Goal: Task Accomplishment & Management: Manage account settings

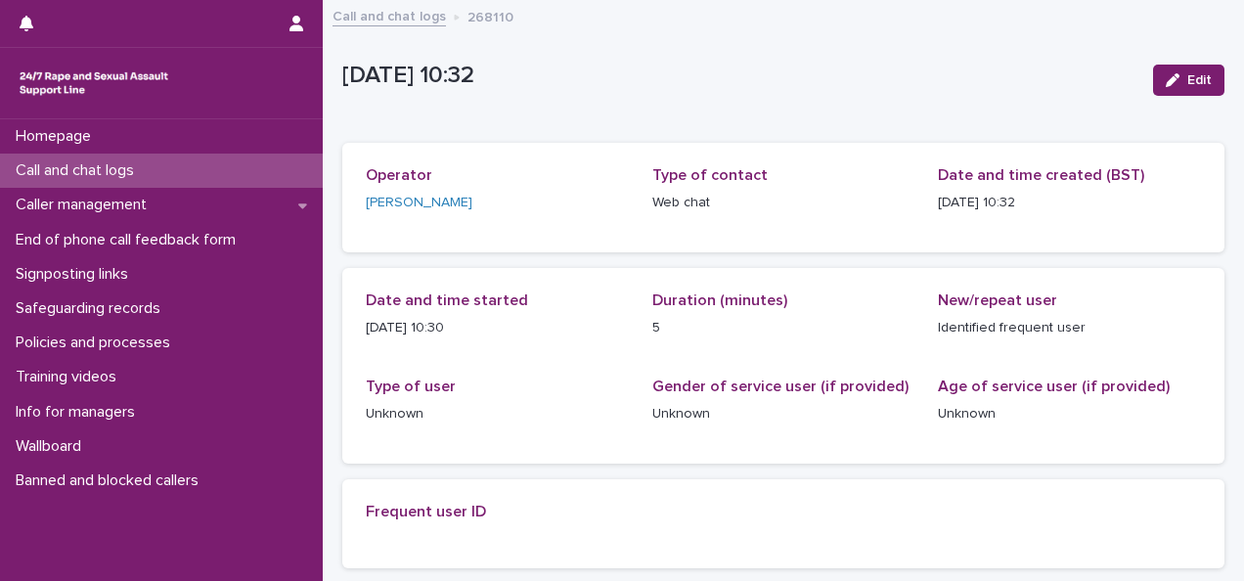
click at [150, 168] on p "Call and chat logs" at bounding box center [79, 170] width 142 height 19
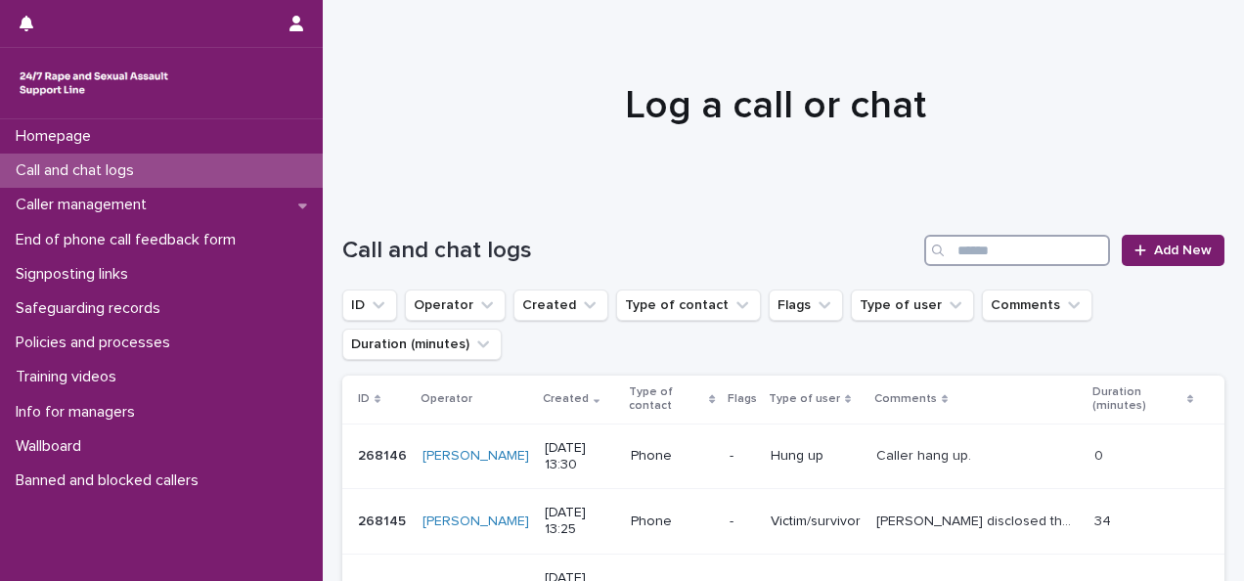
drag, startPoint x: 1017, startPoint y: 242, endPoint x: 1010, endPoint y: 231, distance: 13.6
click at [1016, 242] on input "Search" at bounding box center [1017, 250] width 186 height 31
paste input "******"
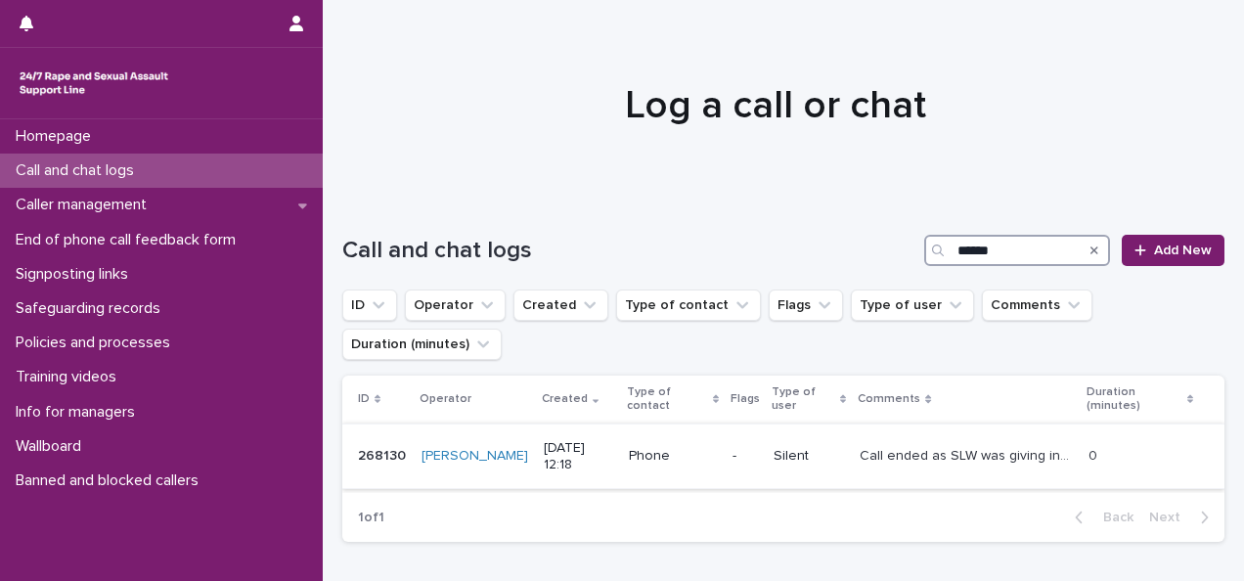
type input "******"
click at [371, 460] on p "268130" at bounding box center [384, 454] width 52 height 21
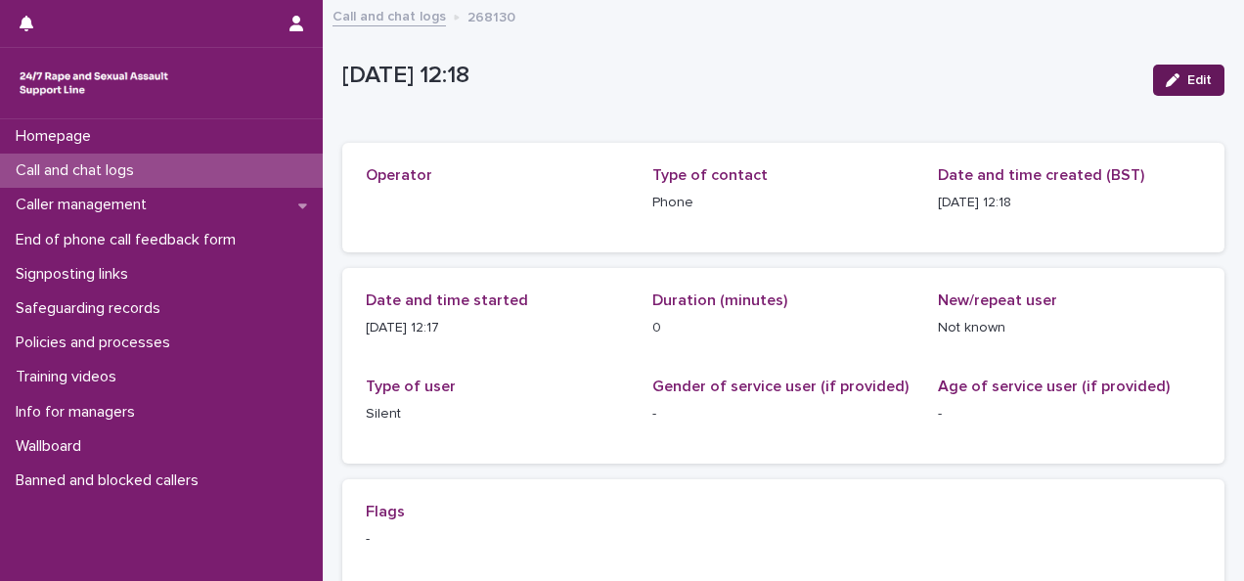
click at [1165, 80] on icon "button" at bounding box center [1172, 80] width 14 height 14
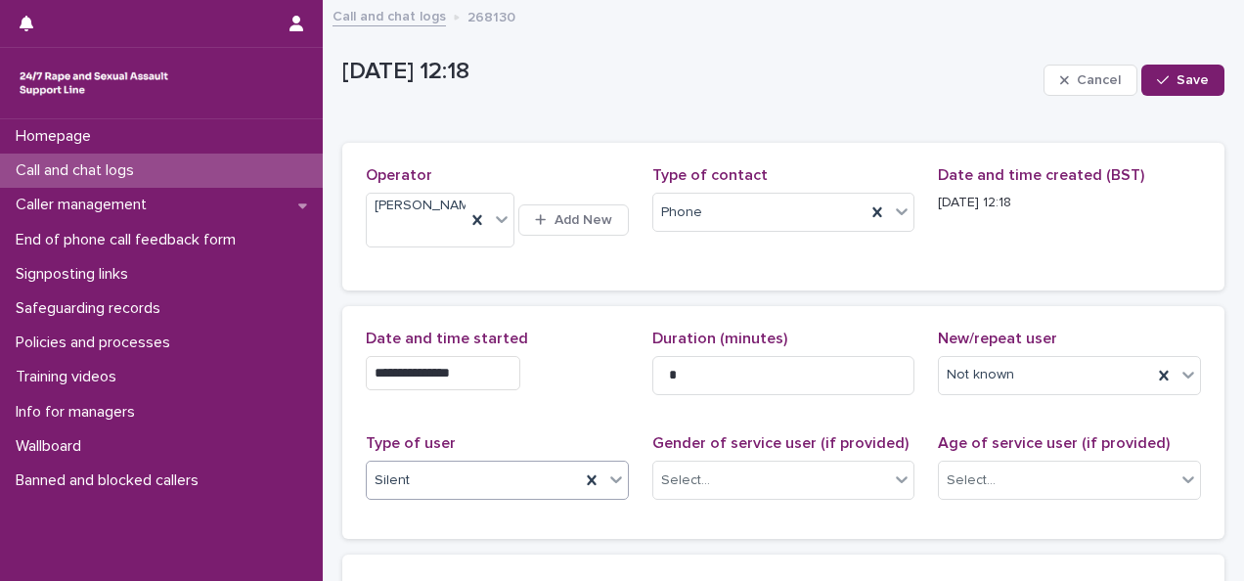
click at [418, 497] on div "Silent" at bounding box center [473, 480] width 213 height 32
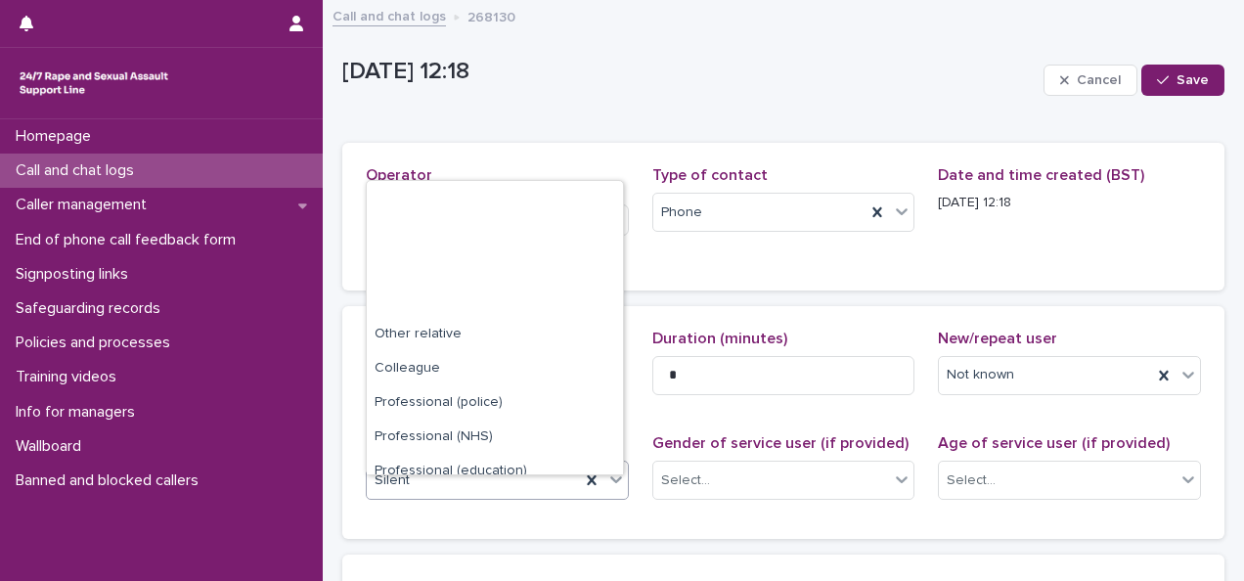
scroll to position [220, 0]
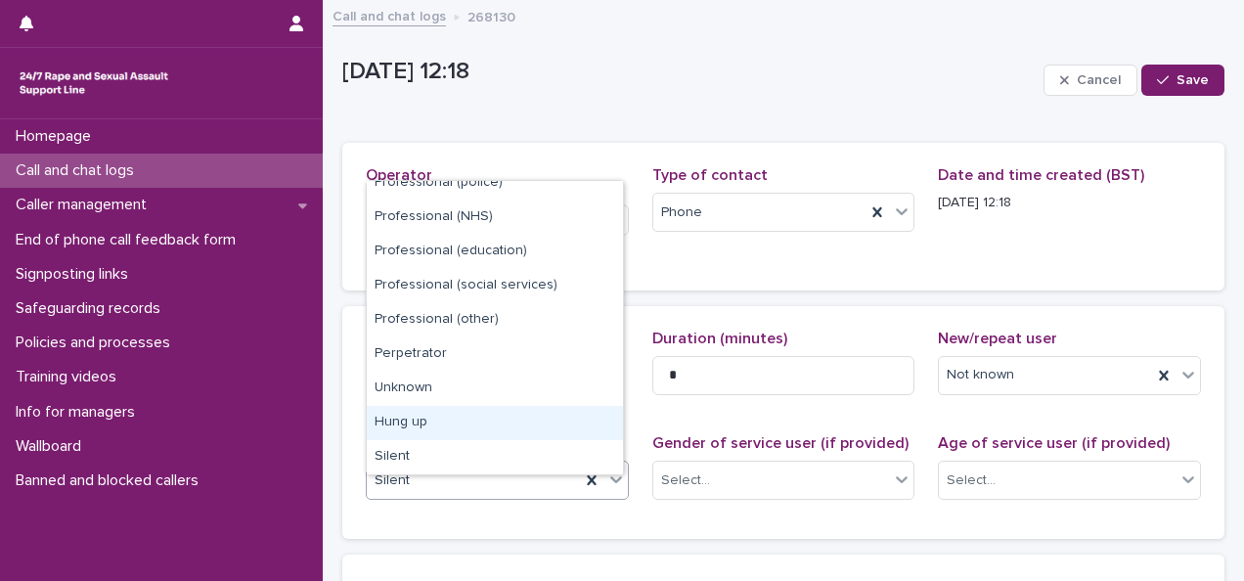
click at [447, 422] on div "Hung up" at bounding box center [495, 423] width 256 height 34
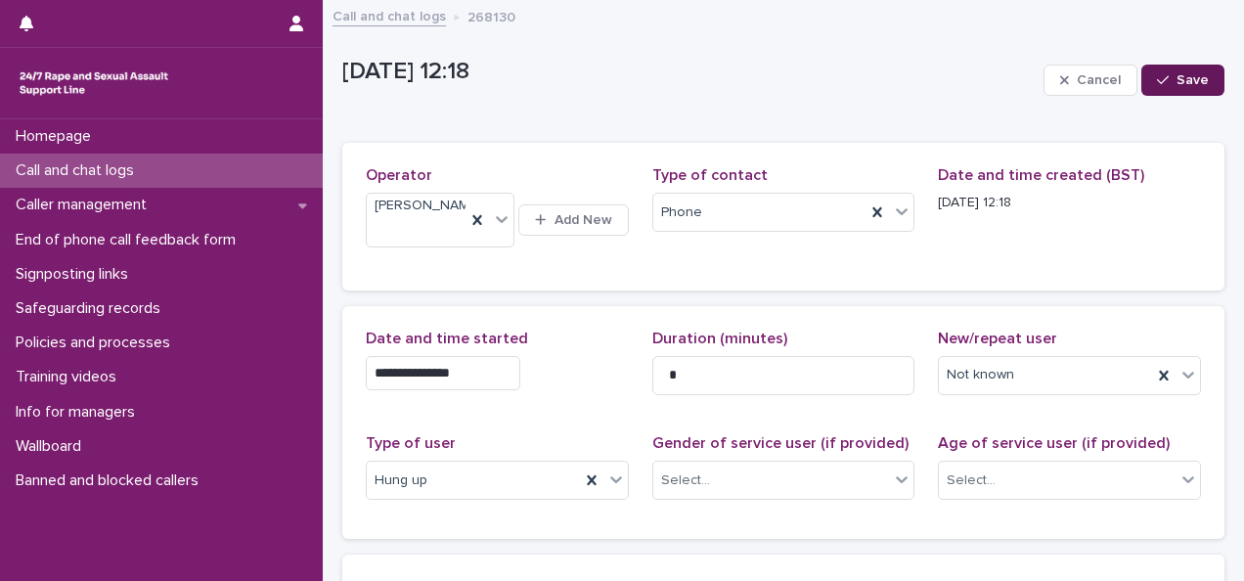
click at [1176, 82] on span "Save" at bounding box center [1192, 80] width 32 height 14
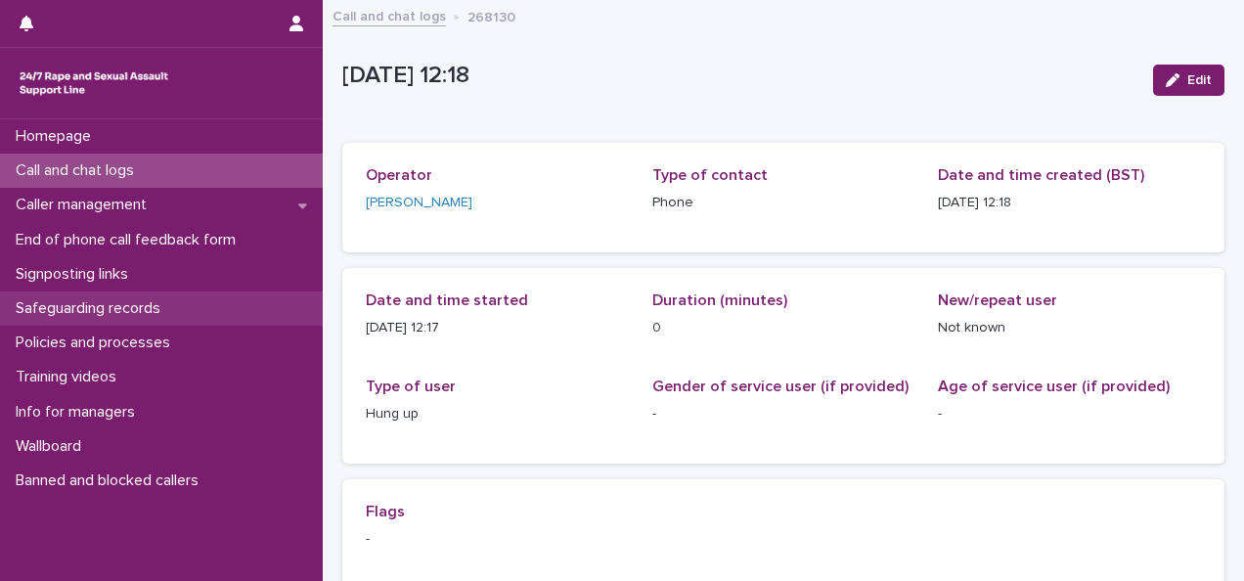
click at [120, 307] on p "Safeguarding records" at bounding box center [92, 308] width 168 height 19
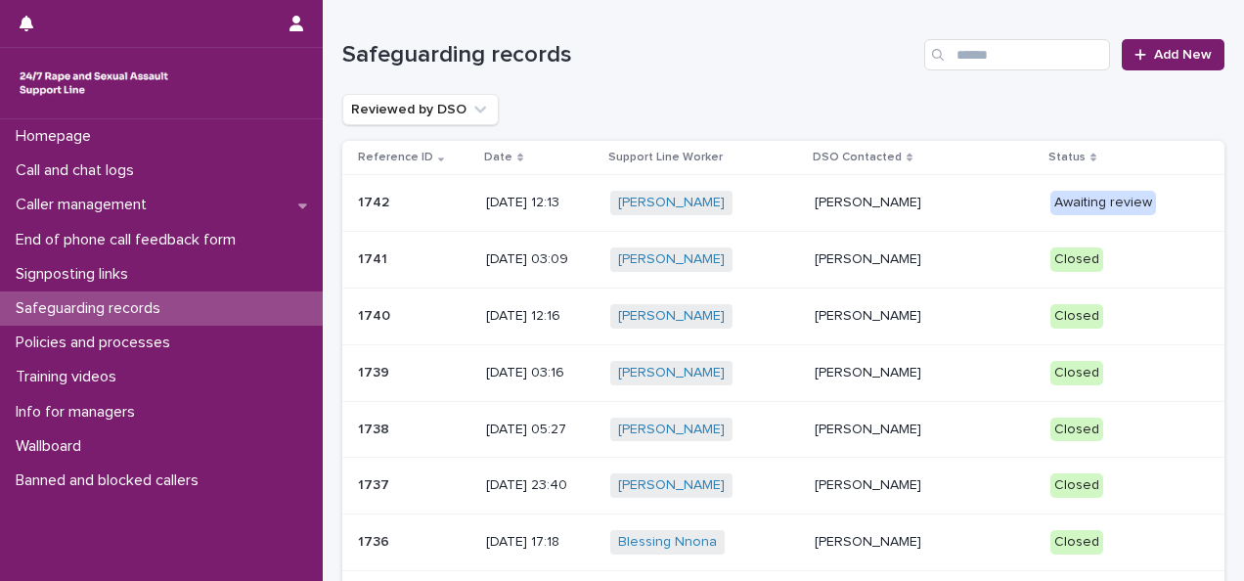
click at [798, 202] on div "[PERSON_NAME] + 0" at bounding box center [704, 203] width 189 height 24
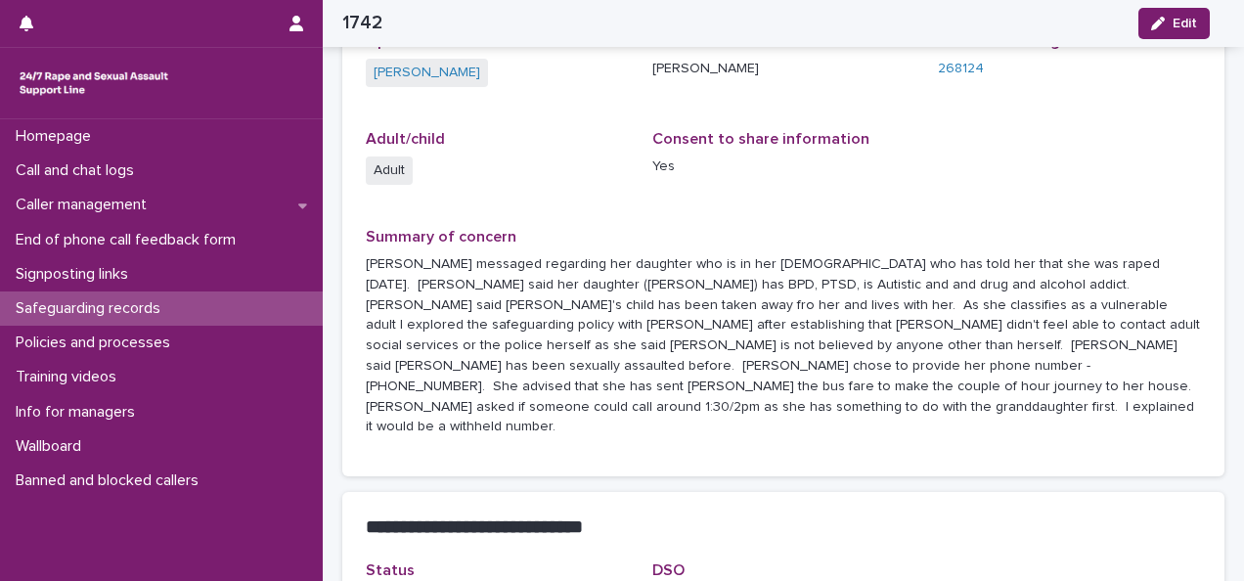
scroll to position [293, 0]
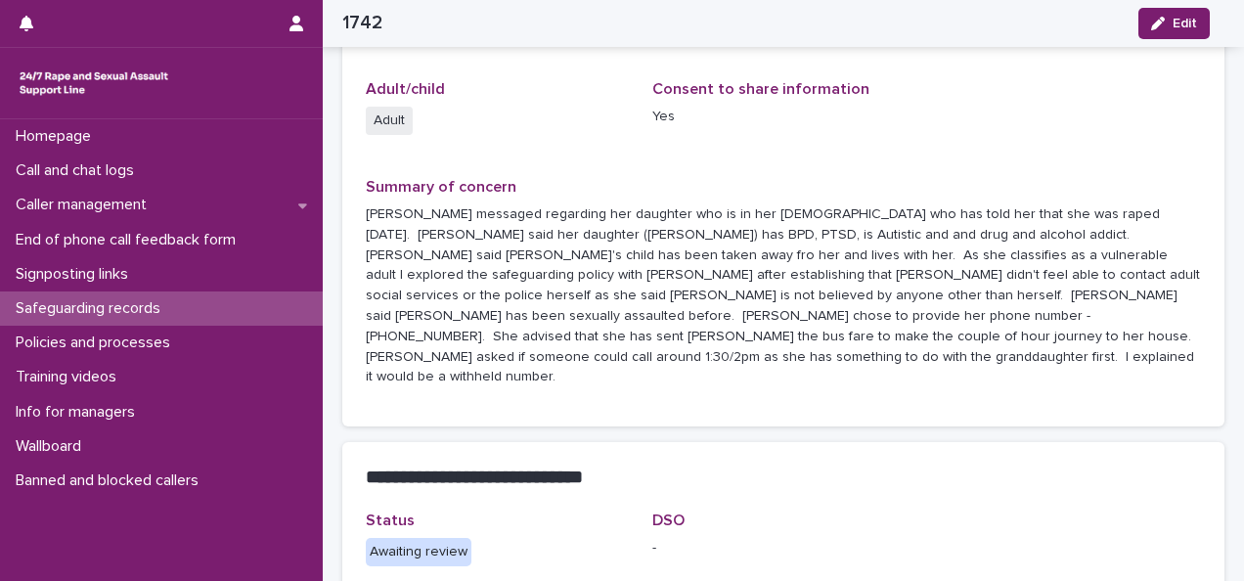
drag, startPoint x: 811, startPoint y: 196, endPoint x: 820, endPoint y: 252, distance: 57.5
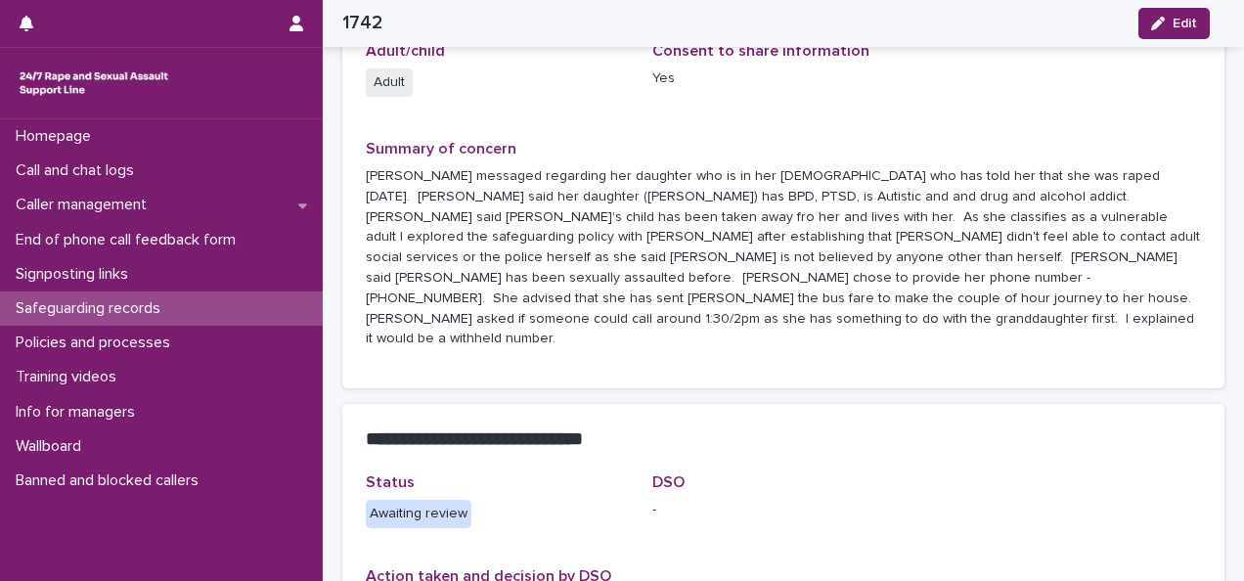
scroll to position [353, 0]
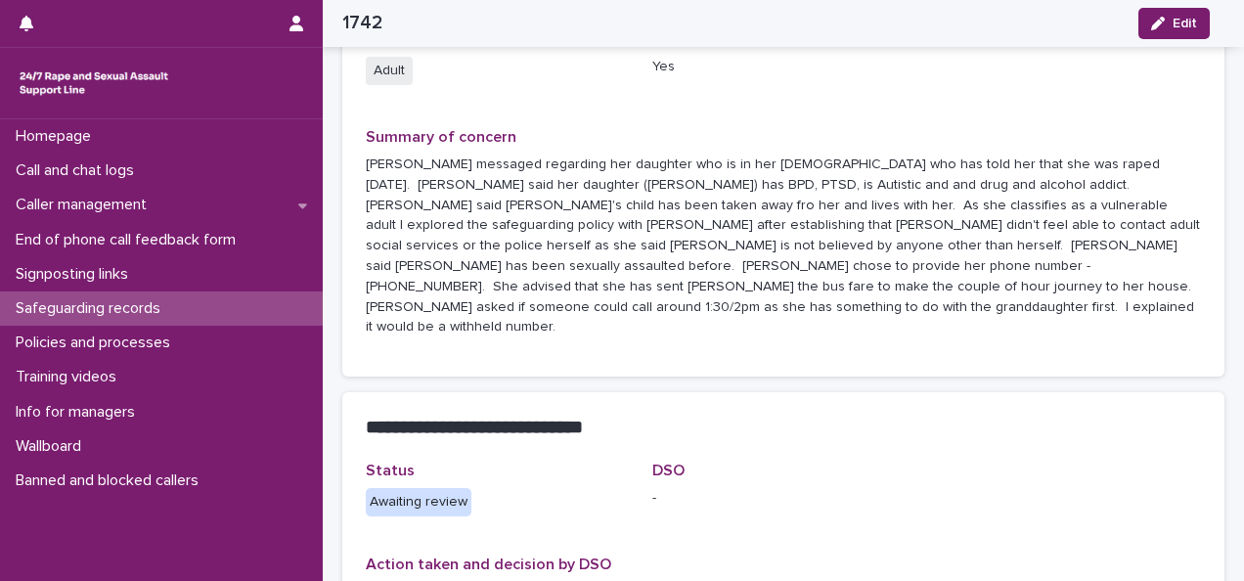
drag, startPoint x: 886, startPoint y: 219, endPoint x: 888, endPoint y: 253, distance: 34.3
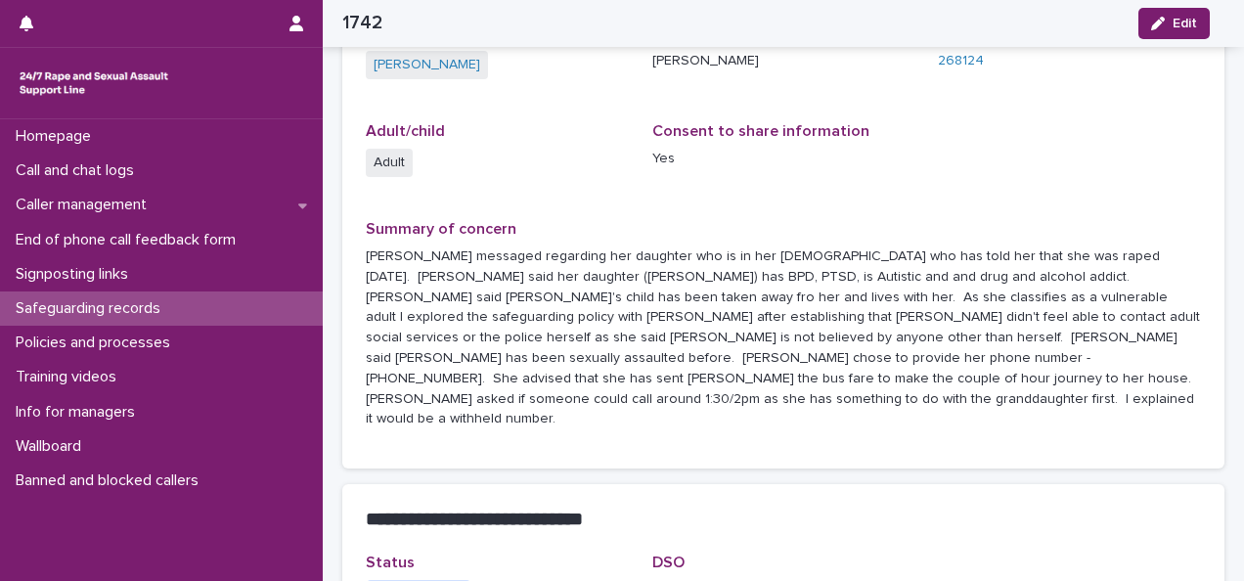
scroll to position [281, 0]
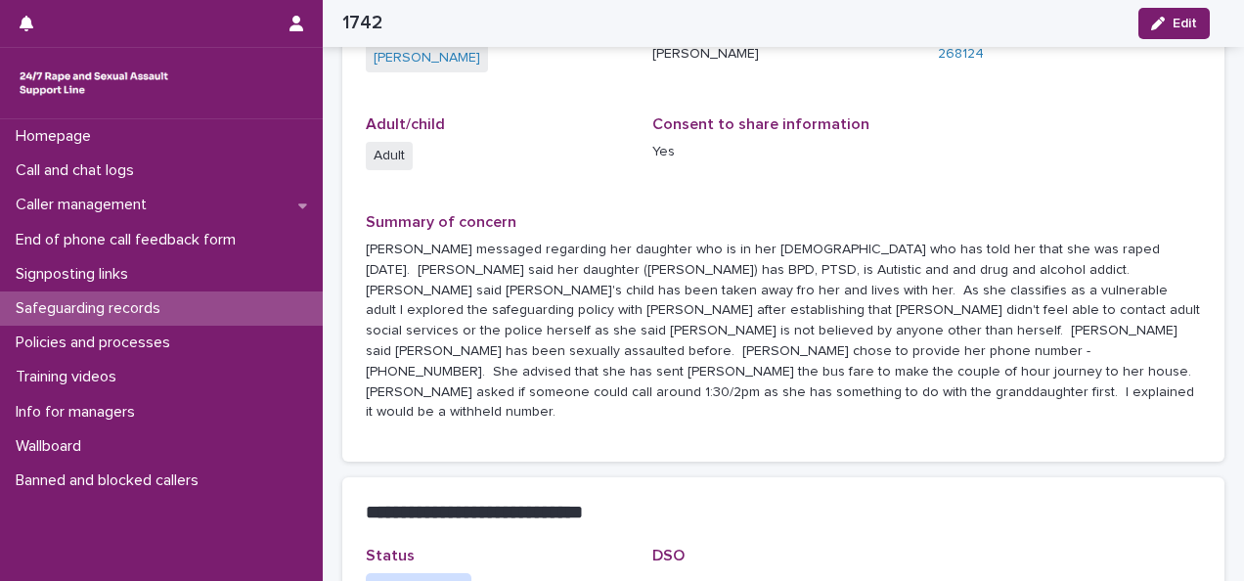
drag, startPoint x: 910, startPoint y: 241, endPoint x: 915, endPoint y: 280, distance: 39.4
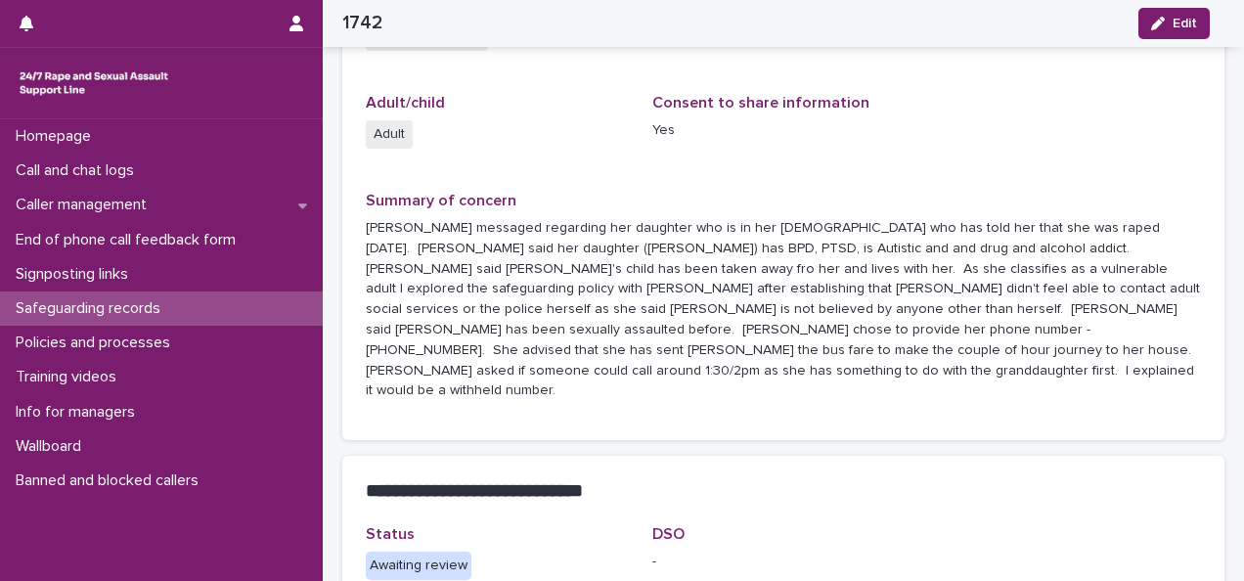
drag, startPoint x: 927, startPoint y: 262, endPoint x: 919, endPoint y: 298, distance: 37.0
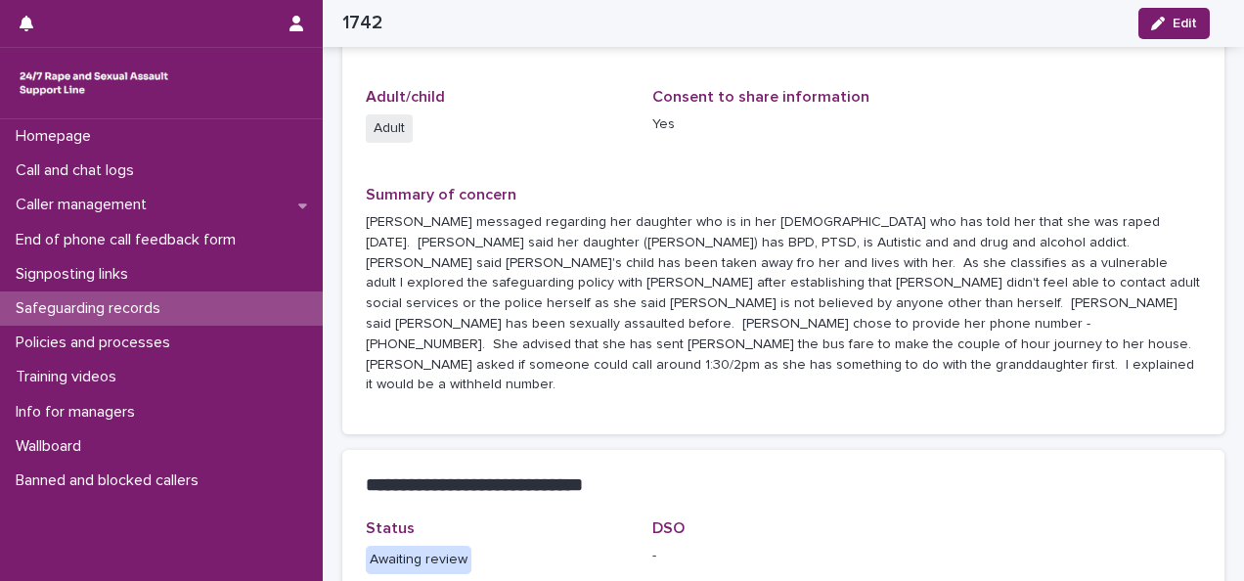
scroll to position [302, 0]
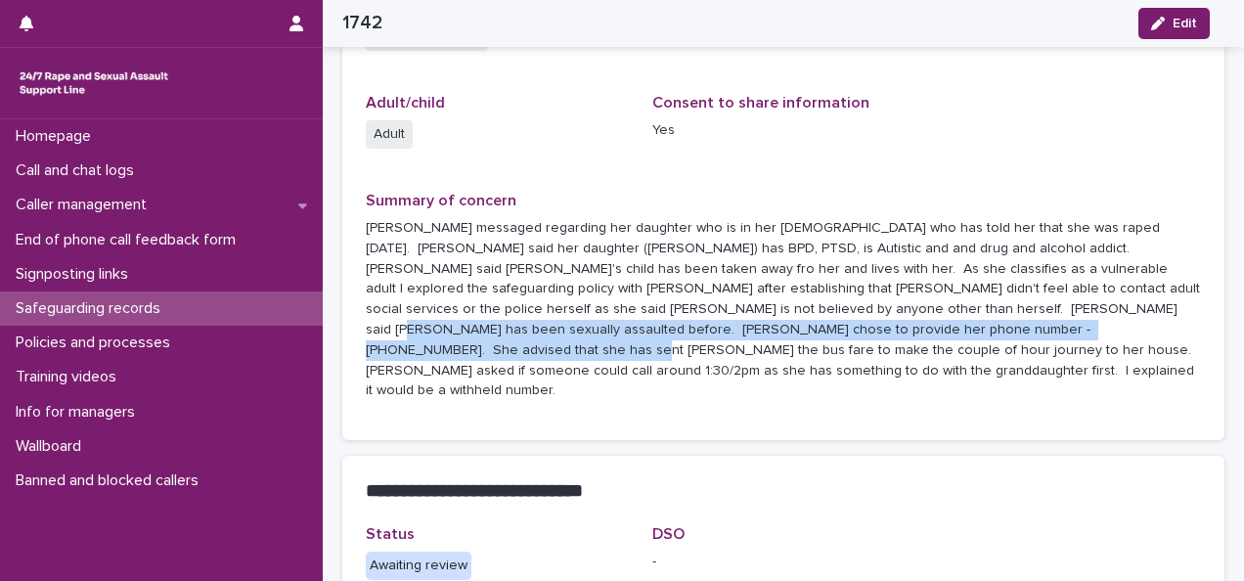
drag, startPoint x: 875, startPoint y: 317, endPoint x: 944, endPoint y: 336, distance: 72.1
click at [944, 336] on p "[PERSON_NAME] messaged regarding her daughter who is in her [DEMOGRAPHIC_DATA] …" at bounding box center [783, 309] width 835 height 183
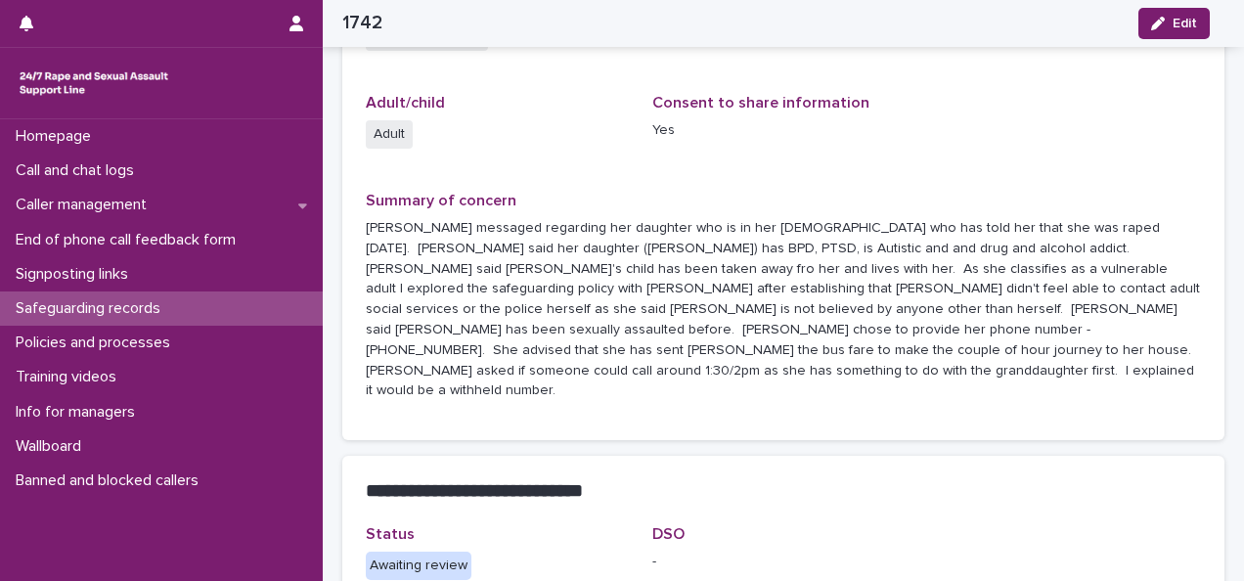
click at [878, 262] on p "[PERSON_NAME] messaged regarding her daughter who is in her [DEMOGRAPHIC_DATA] …" at bounding box center [783, 309] width 835 height 183
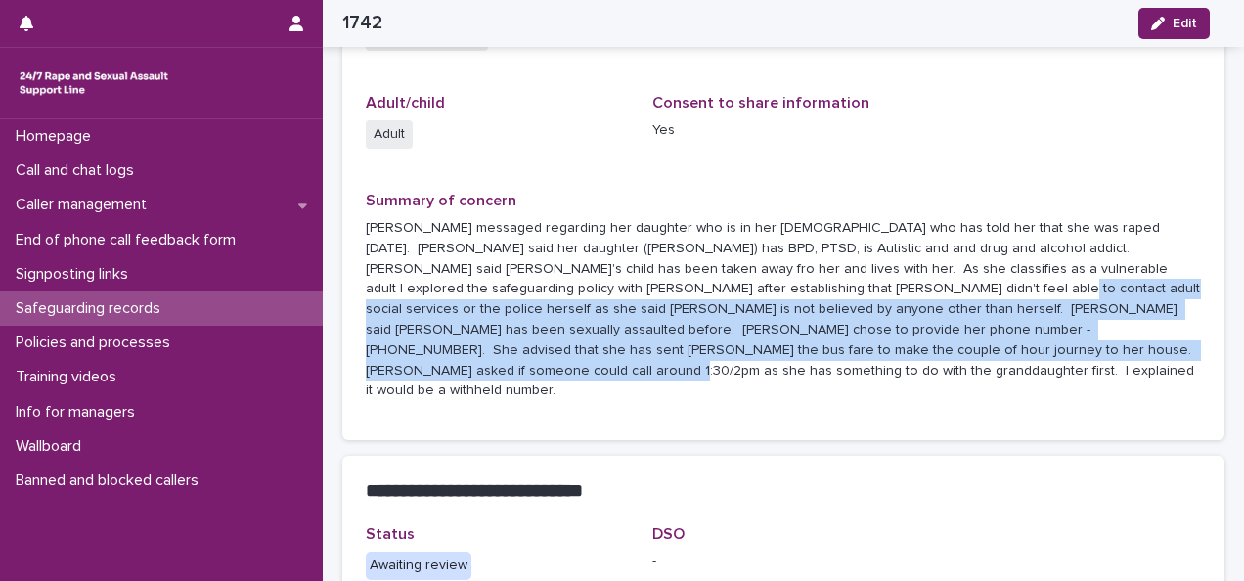
drag, startPoint x: 809, startPoint y: 307, endPoint x: 765, endPoint y: 287, distance: 48.1
click at [757, 291] on p "[PERSON_NAME] messaged regarding her daughter who is in her [DEMOGRAPHIC_DATA] …" at bounding box center [783, 309] width 835 height 183
click at [925, 346] on p "[PERSON_NAME] messaged regarding her daughter who is in her [DEMOGRAPHIC_DATA] …" at bounding box center [783, 309] width 835 height 183
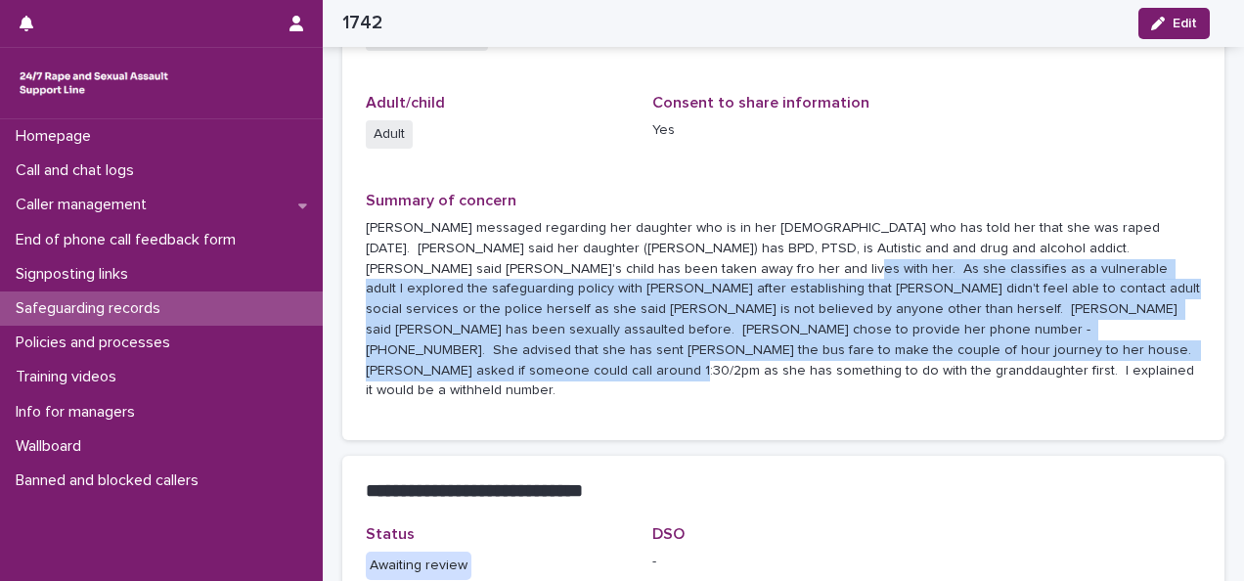
drag, startPoint x: 921, startPoint y: 350, endPoint x: 912, endPoint y: 266, distance: 84.5
click at [642, 263] on p "[PERSON_NAME] messaged regarding her daughter who is in her [DEMOGRAPHIC_DATA] …" at bounding box center [783, 309] width 835 height 183
click at [999, 347] on p "[PERSON_NAME] messaged regarding her daughter who is in her [DEMOGRAPHIC_DATA] …" at bounding box center [783, 309] width 835 height 183
click at [941, 366] on div "Summary of concern [PERSON_NAME] messaged regarding her daughter who is in her …" at bounding box center [783, 304] width 835 height 225
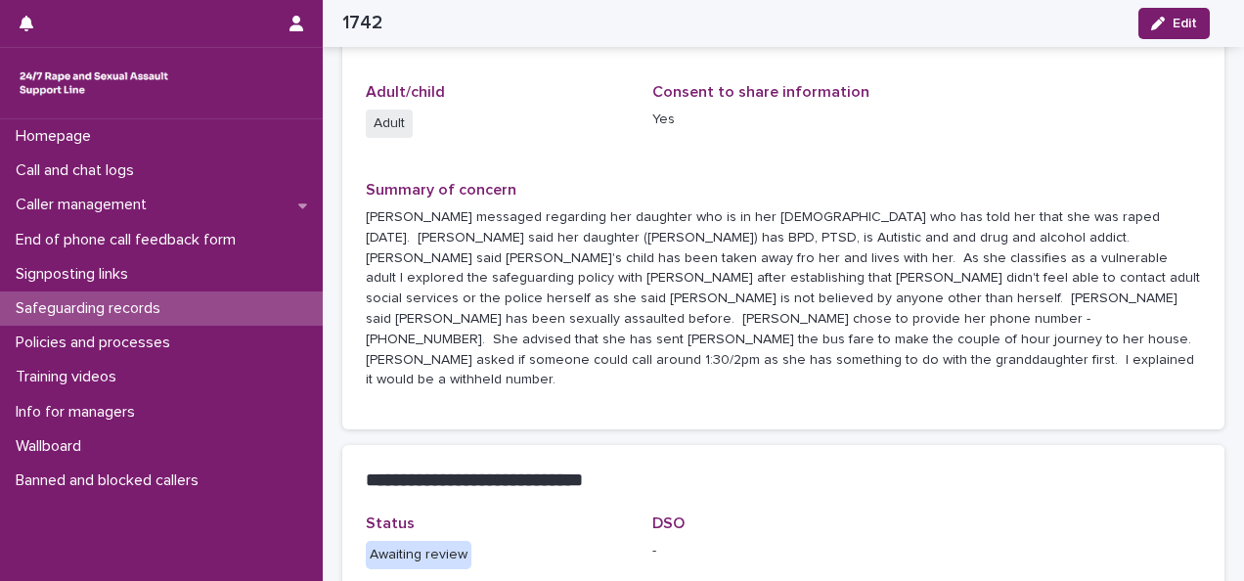
drag, startPoint x: 937, startPoint y: 127, endPoint x: 931, endPoint y: 159, distance: 32.8
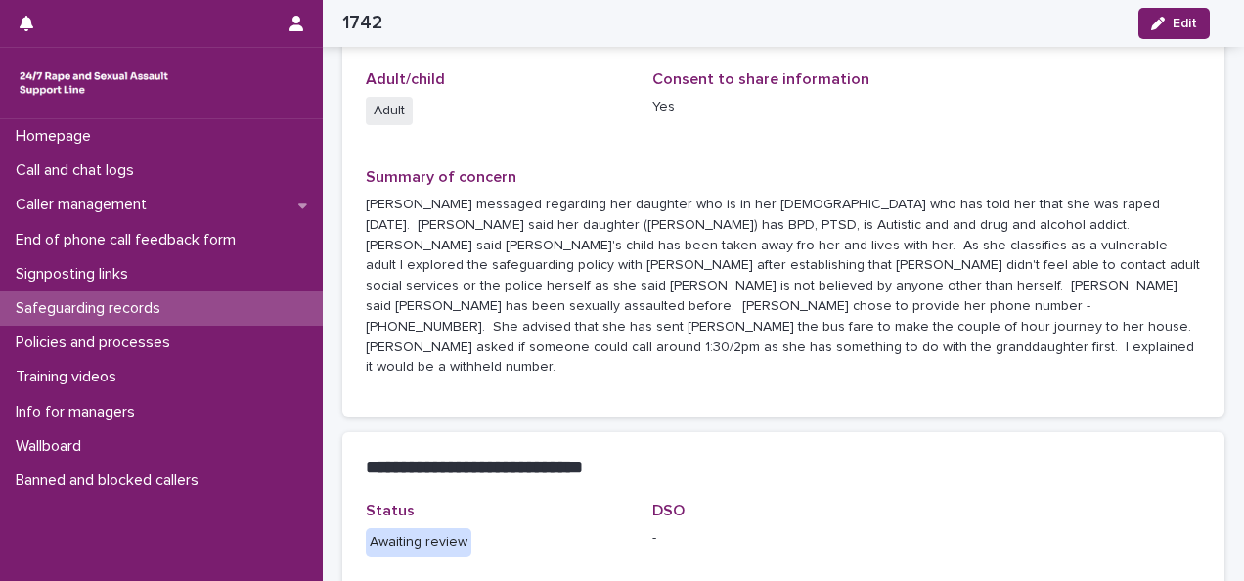
scroll to position [334, 0]
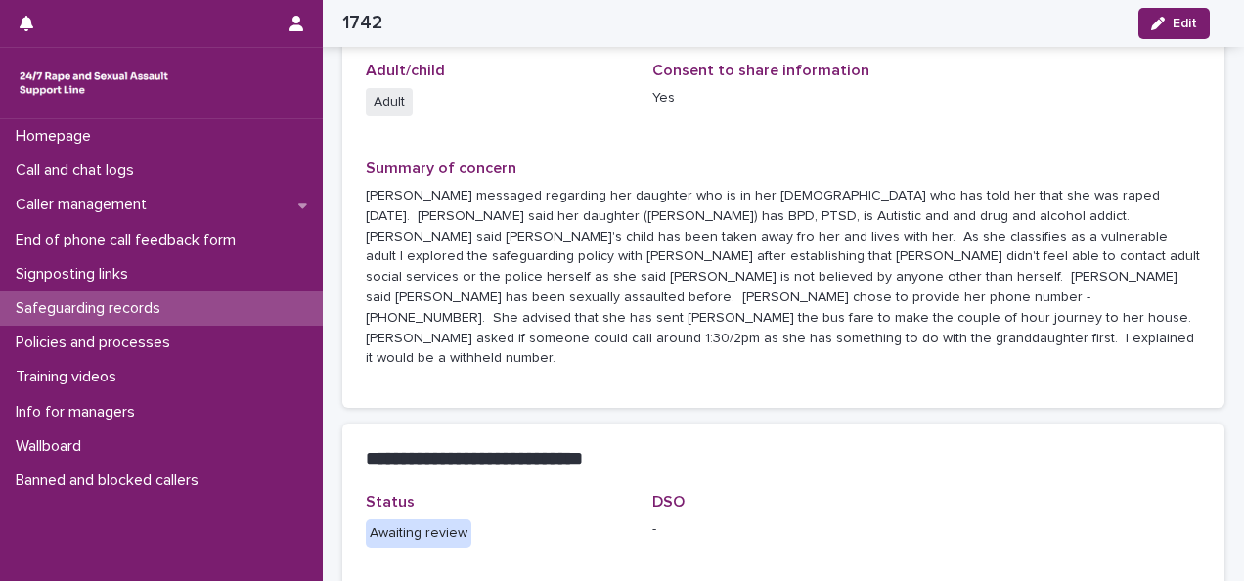
drag, startPoint x: 941, startPoint y: 164, endPoint x: 935, endPoint y: 202, distance: 38.6
click at [1161, 27] on icon "button" at bounding box center [1158, 24] width 14 height 14
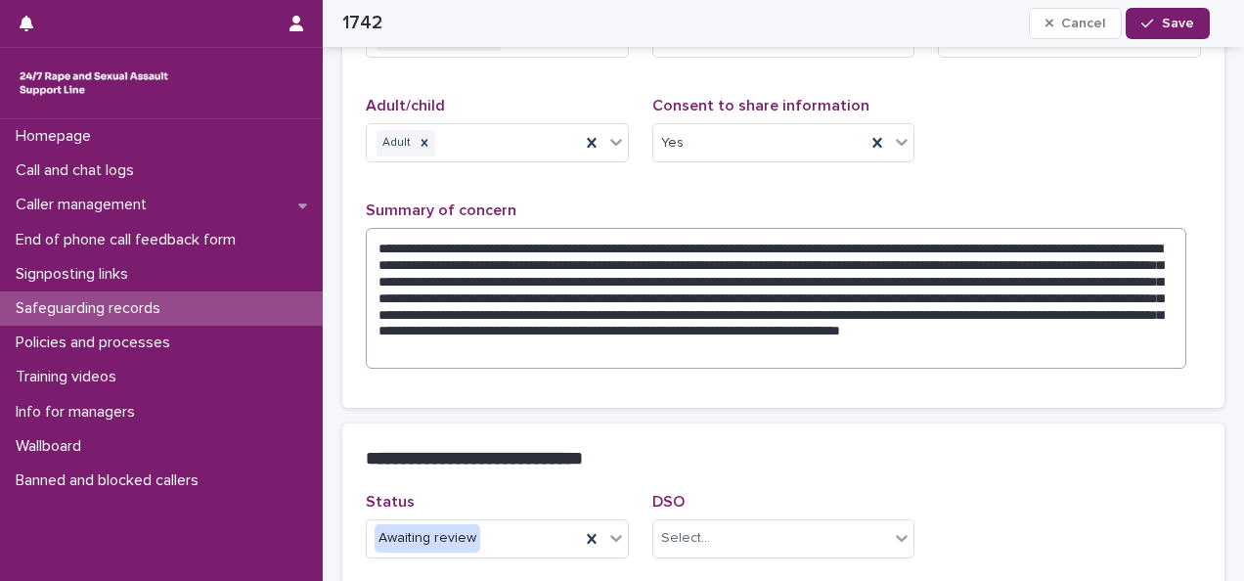
scroll to position [502, 0]
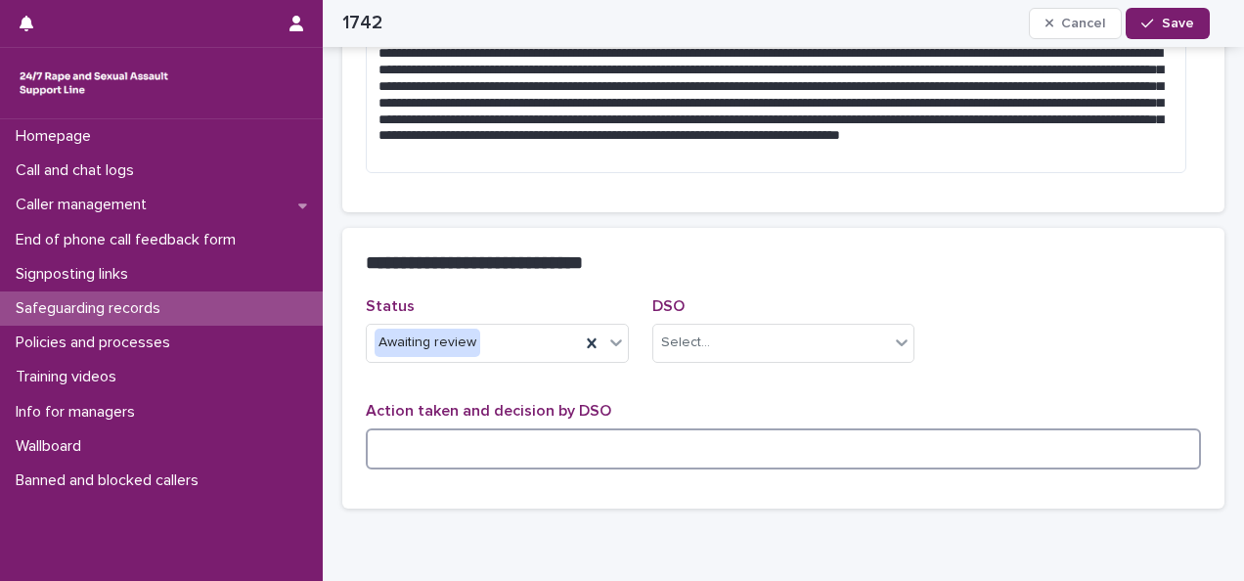
click at [392, 449] on textarea at bounding box center [783, 448] width 835 height 41
click at [397, 451] on textarea at bounding box center [783, 448] width 835 height 41
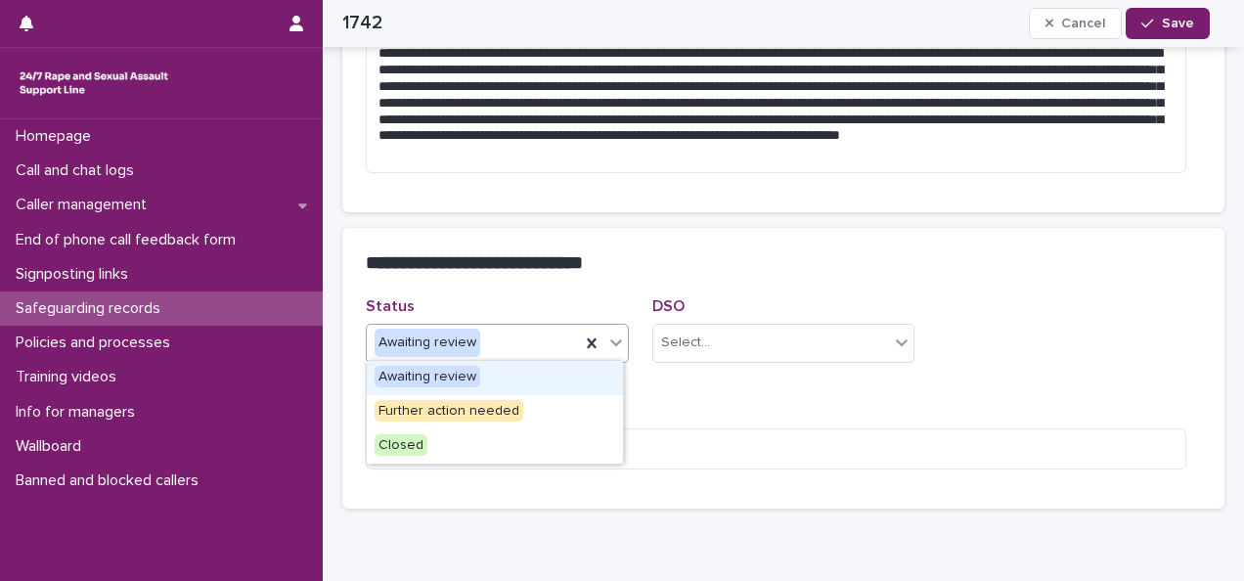
click at [507, 345] on div "Awaiting review" at bounding box center [473, 343] width 213 height 32
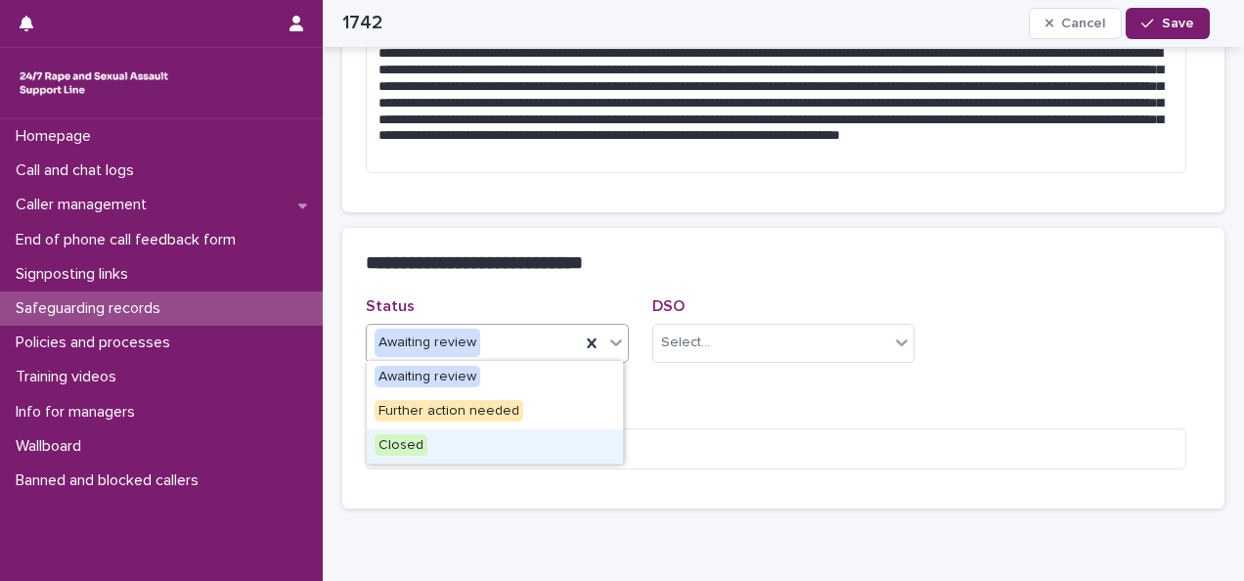
click at [416, 446] on span "Closed" at bounding box center [400, 445] width 53 height 22
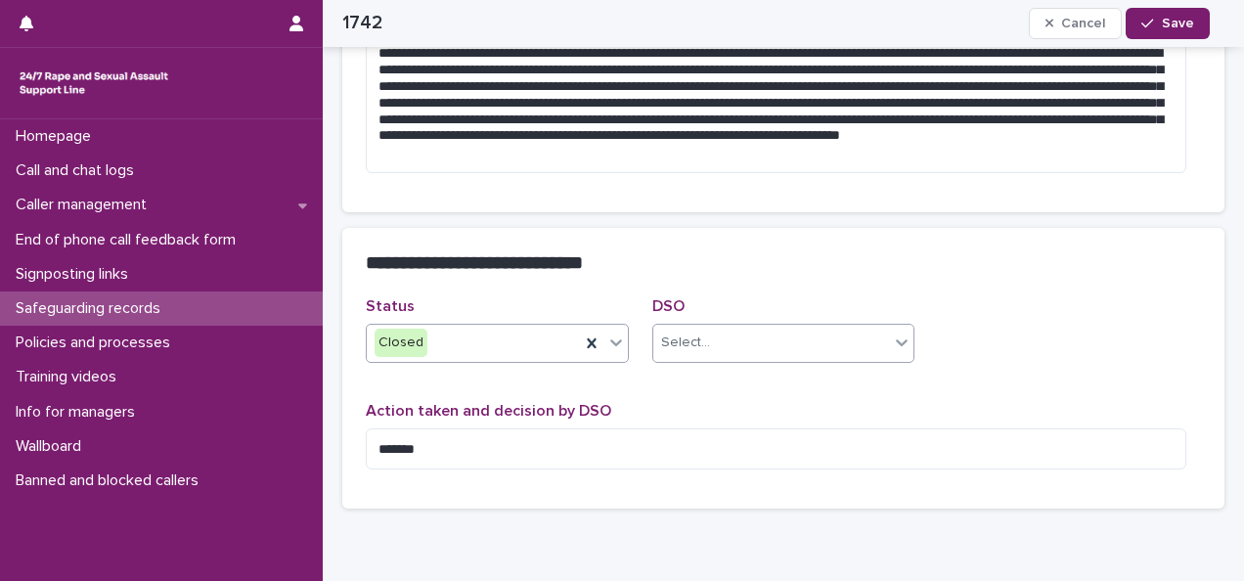
click at [731, 352] on div "Select..." at bounding box center [771, 343] width 237 height 32
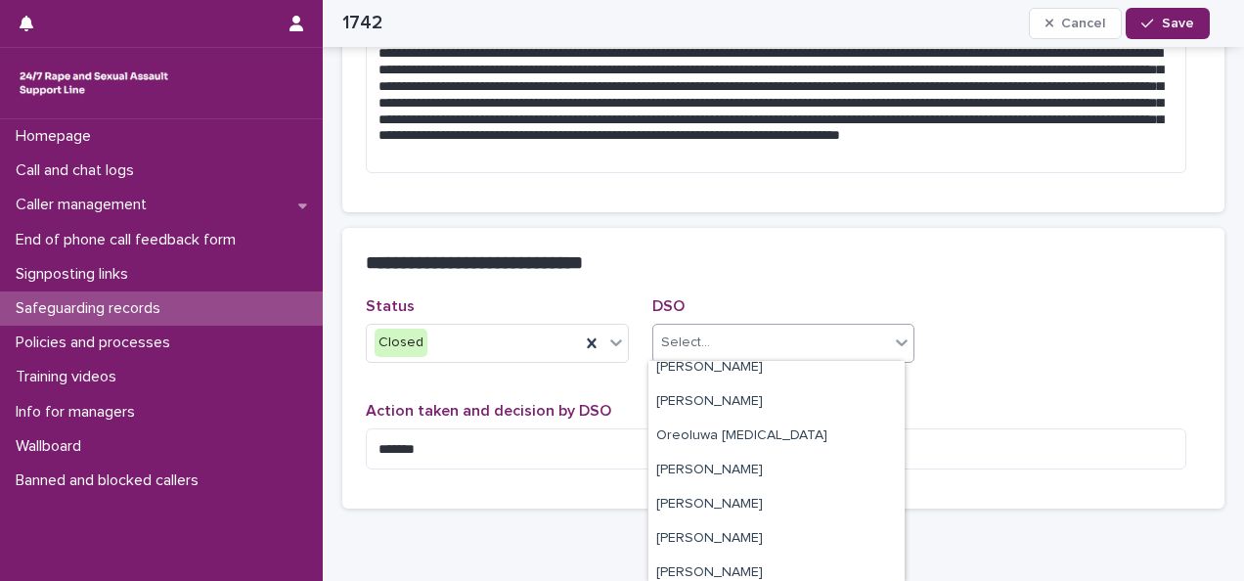
scroll to position [669, 0]
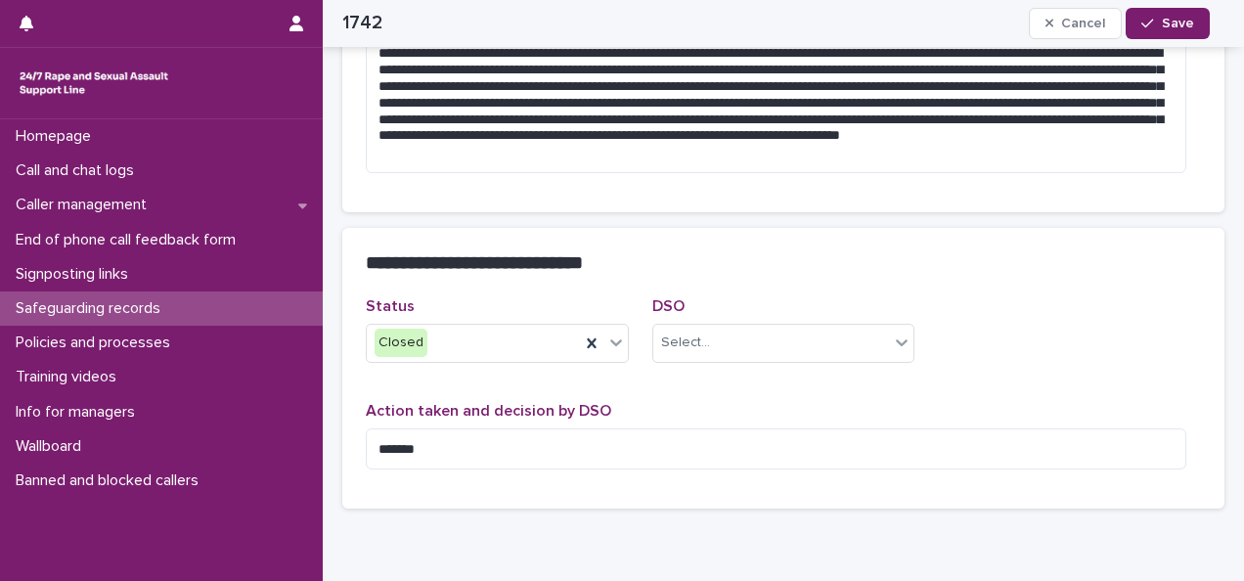
click at [813, 262] on h2 "**********" at bounding box center [772, 262] width 812 height 22
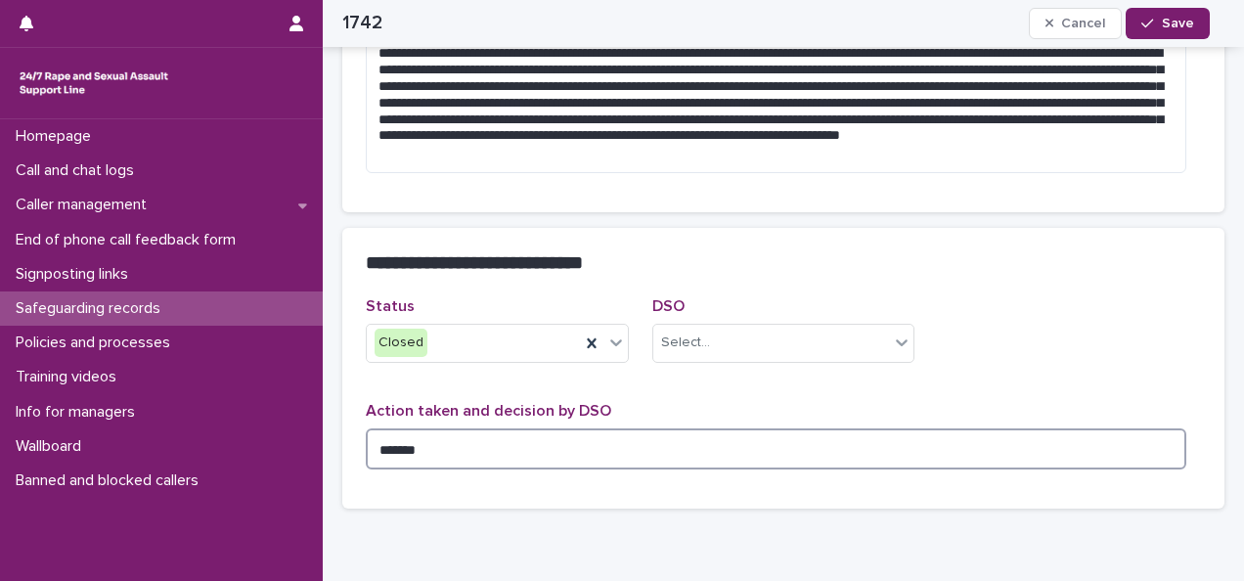
click at [483, 433] on textarea "******" at bounding box center [776, 448] width 820 height 41
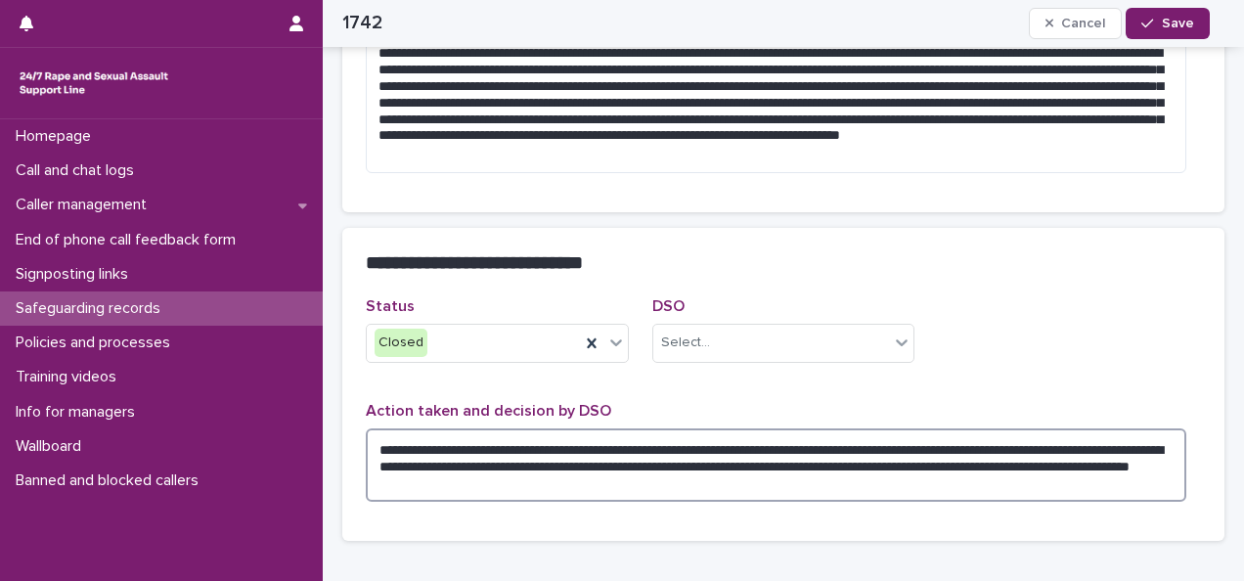
click at [579, 464] on textarea "**********" at bounding box center [776, 464] width 820 height 73
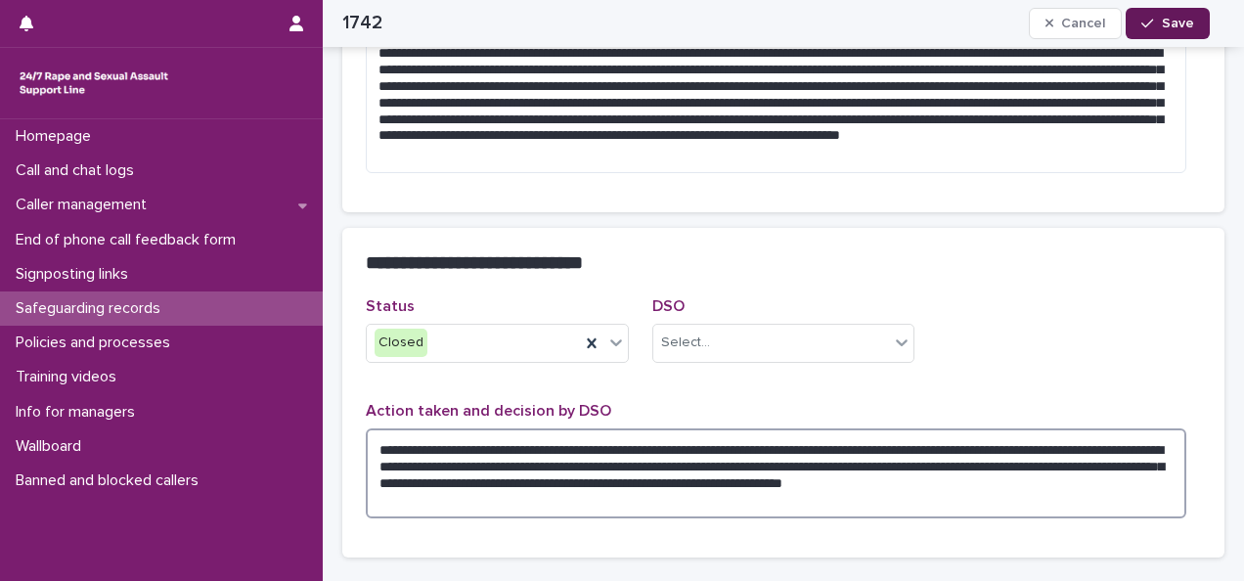
type textarea "**********"
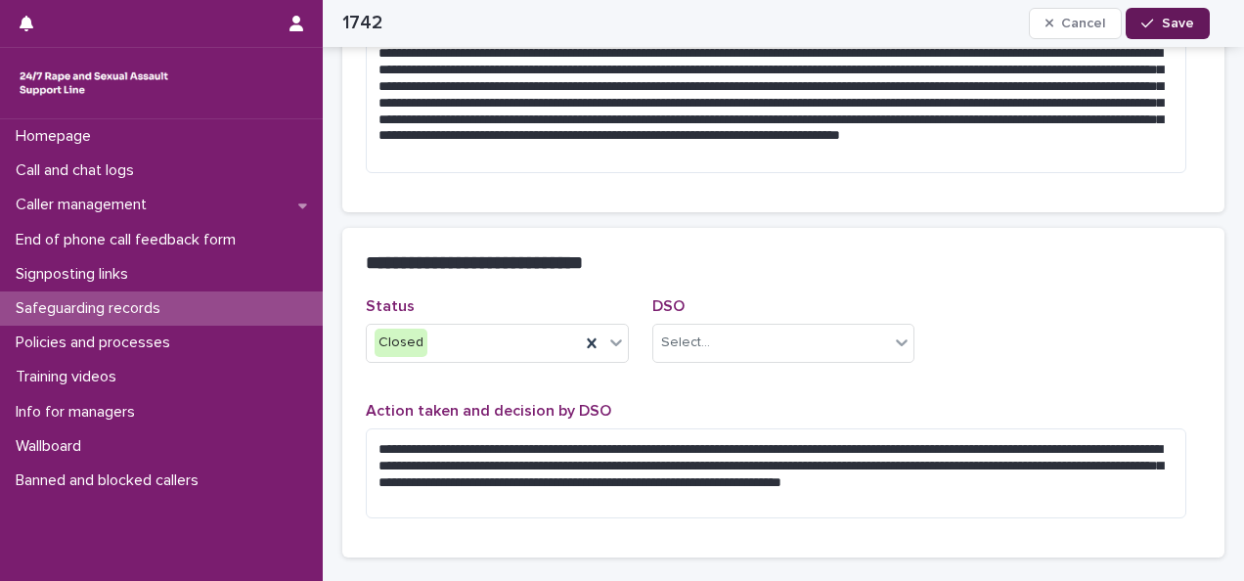
click at [1158, 14] on button "Save" at bounding box center [1166, 23] width 83 height 31
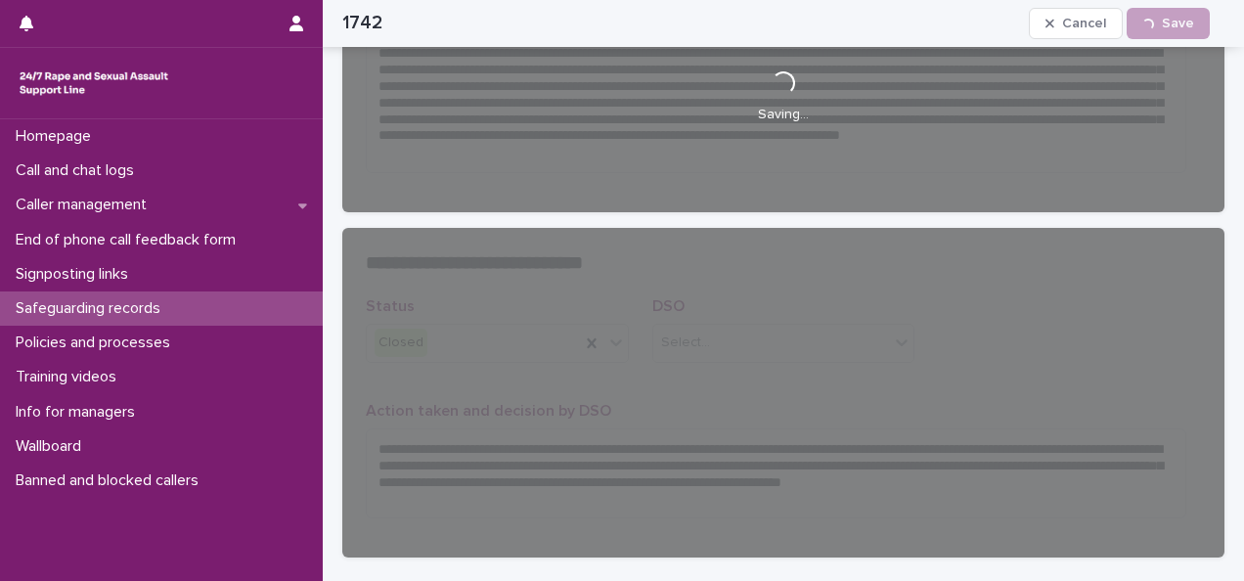
scroll to position [477, 0]
